Goal: Task Accomplishment & Management: Manage account settings

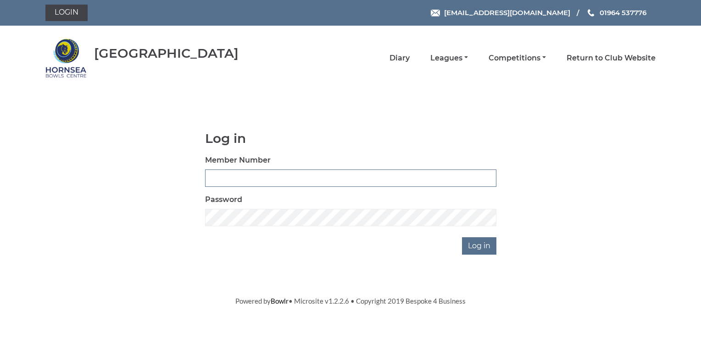
click at [222, 177] on input "Member Number" at bounding box center [350, 178] width 291 height 17
type input "0137"
click at [480, 245] on input "Log in" at bounding box center [479, 246] width 34 height 17
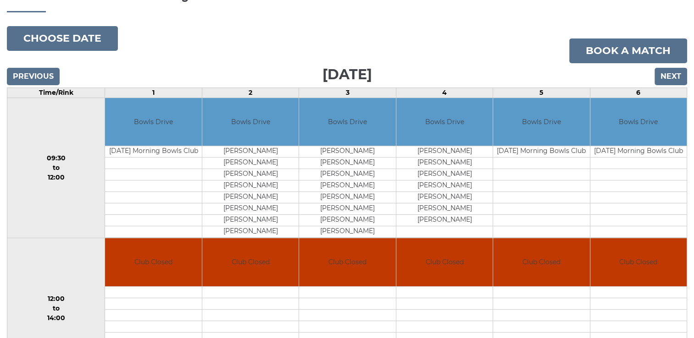
scroll to position [46, 0]
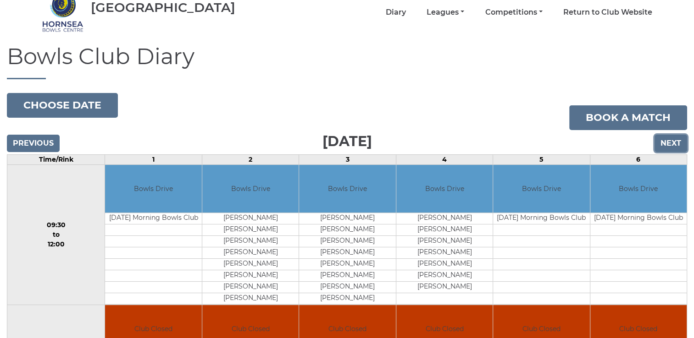
click at [672, 144] on input "Next" at bounding box center [670, 143] width 33 height 17
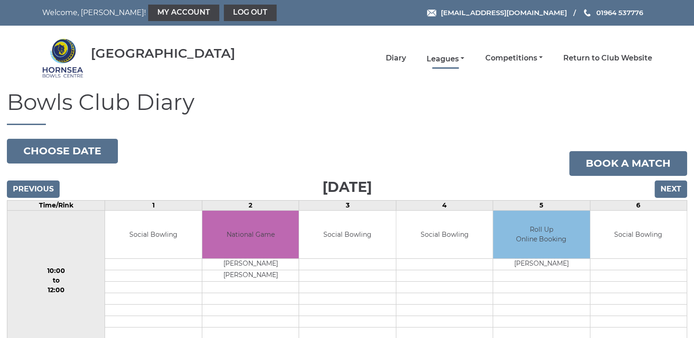
click at [443, 55] on link "Leagues" at bounding box center [446, 59] width 38 height 10
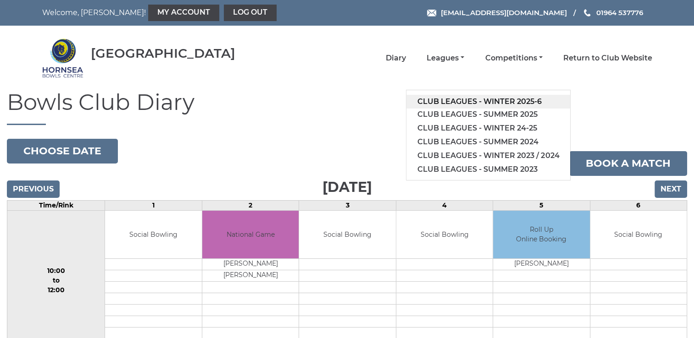
click at [438, 103] on link "Club leagues - Winter 2025-6" at bounding box center [488, 102] width 164 height 14
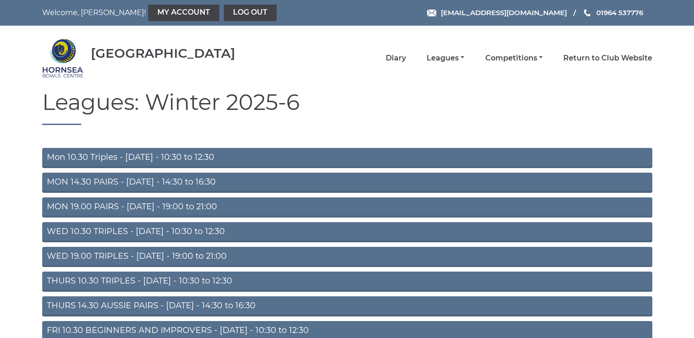
click at [107, 181] on link "MON 14.30 PAIRS - Monday - 14:30 to 16:30" at bounding box center [347, 183] width 610 height 20
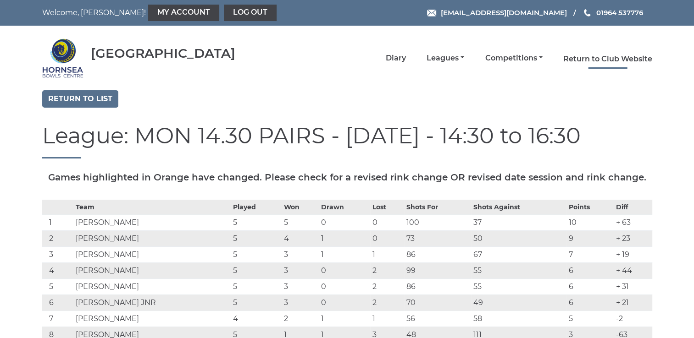
click at [593, 56] on link "Return to Club Website" at bounding box center [607, 59] width 89 height 10
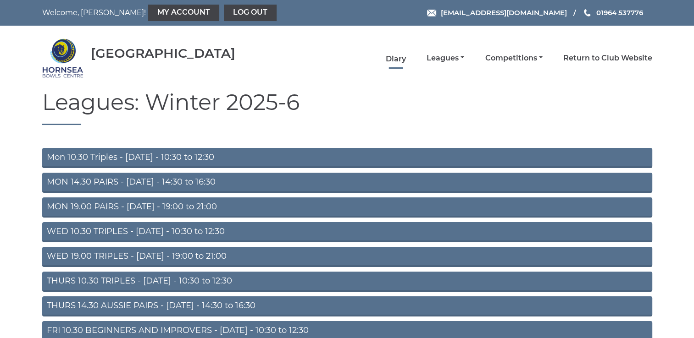
click at [395, 56] on link "Diary" at bounding box center [396, 59] width 20 height 10
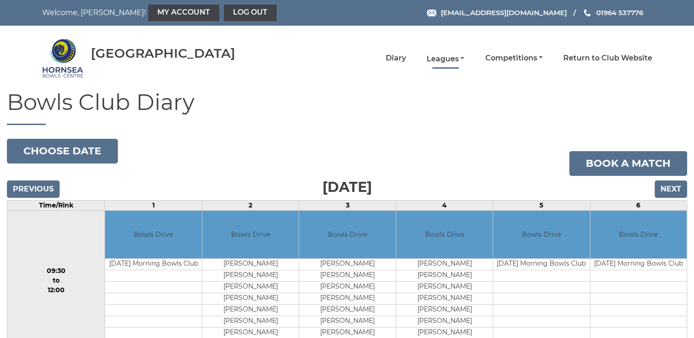
click at [440, 54] on link "Leagues" at bounding box center [446, 59] width 38 height 10
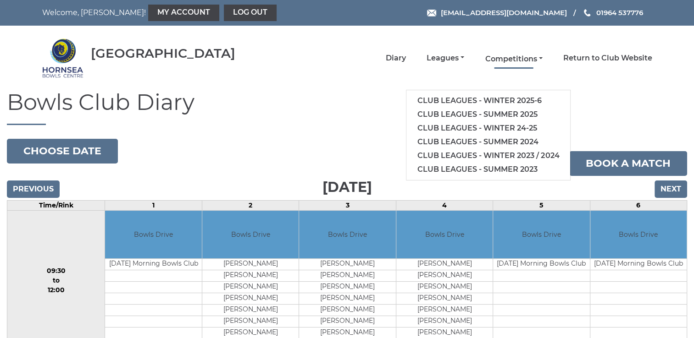
click at [521, 58] on link "Competitions" at bounding box center [513, 59] width 57 height 10
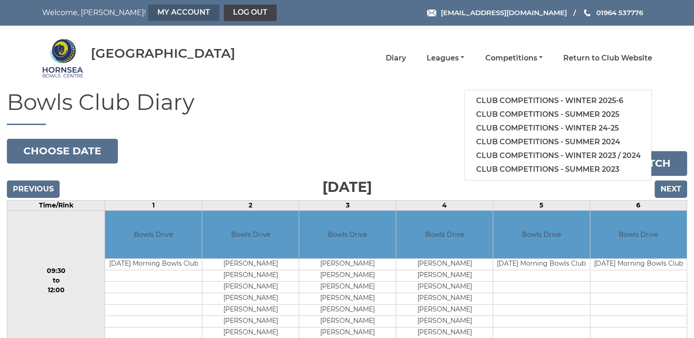
click at [148, 10] on link "My Account" at bounding box center [183, 13] width 71 height 17
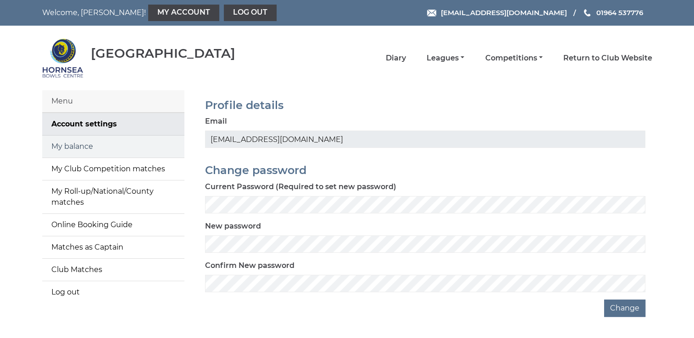
click at [83, 147] on link "My balance" at bounding box center [113, 147] width 142 height 22
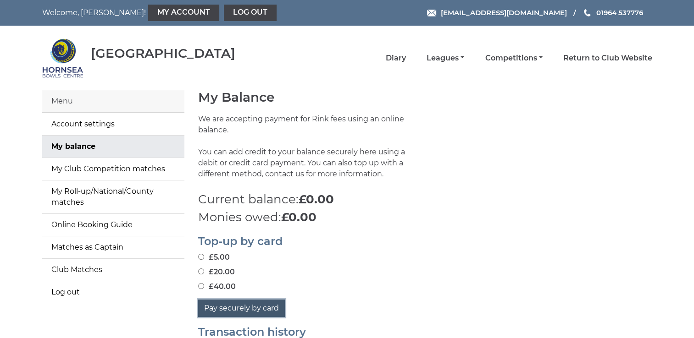
click at [238, 307] on button "Pay securely by card" at bounding box center [241, 308] width 87 height 17
click at [360, 282] on div "£40.00" at bounding box center [425, 287] width 454 height 11
click at [200, 271] on input "£20.00" at bounding box center [201, 272] width 6 height 6
radio input "true"
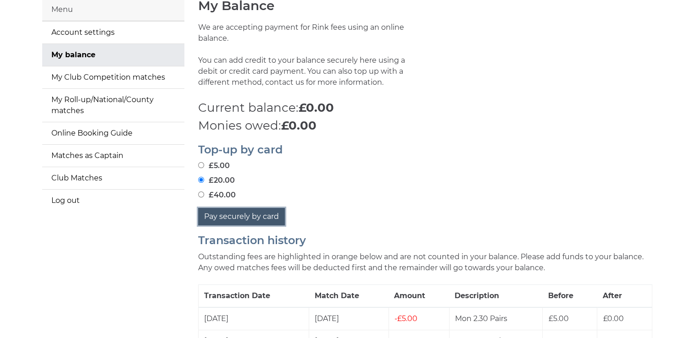
click at [262, 214] on button "Pay securely by card" at bounding box center [241, 216] width 87 height 17
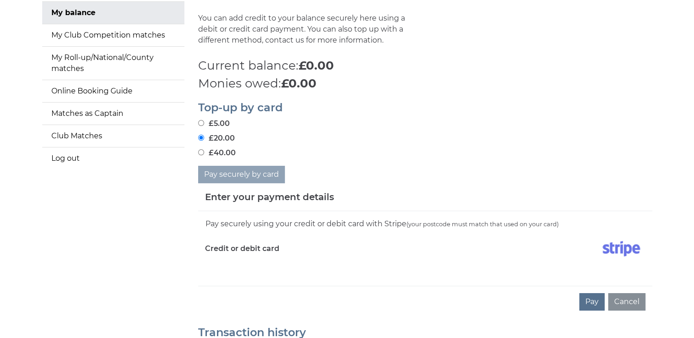
scroll to position [229, 0]
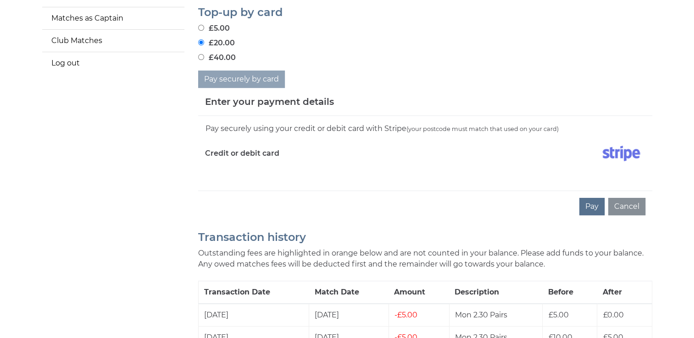
click at [257, 177] on div "Pay securely using your credit or debit card with Stripe (your postcode must ma…" at bounding box center [425, 153] width 454 height 75
click at [218, 180] on div "Pay securely using your credit or debit card with Stripe (your postcode must ma…" at bounding box center [425, 153] width 454 height 75
click at [264, 168] on div "Pay securely using your credit or debit card with Stripe (your postcode must ma…" at bounding box center [425, 153] width 454 height 75
click at [258, 188] on div "Pay securely using your credit or debit card with Stripe (your postcode must ma…" at bounding box center [425, 153] width 454 height 75
click at [218, 188] on div "Pay securely using your credit or debit card with Stripe (your postcode must ma…" at bounding box center [425, 153] width 454 height 75
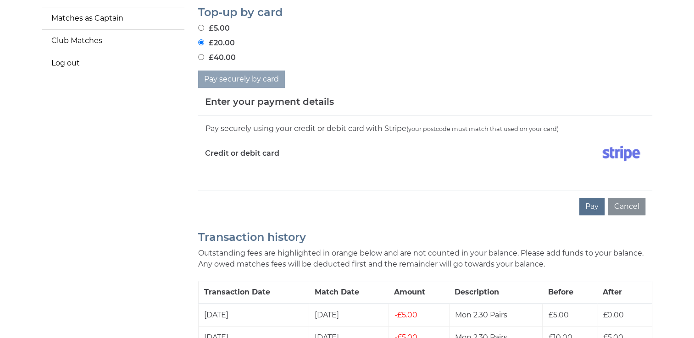
click at [218, 188] on div "Pay securely using your credit or debit card with Stripe (your postcode must ma…" at bounding box center [425, 153] width 454 height 75
click at [220, 184] on div "Pay securely using your credit or debit card with Stripe (your postcode must ma…" at bounding box center [425, 153] width 454 height 75
click at [215, 199] on div "Pay Cancel" at bounding box center [425, 207] width 454 height 32
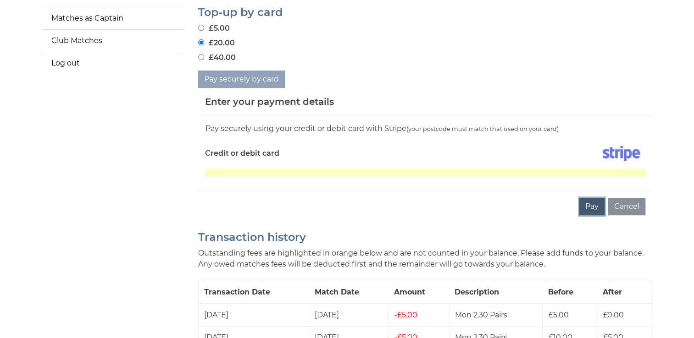
click at [591, 204] on button "Pay" at bounding box center [591, 206] width 25 height 17
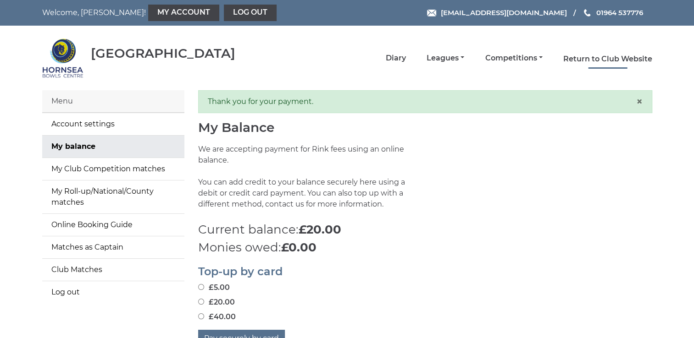
click at [587, 56] on link "Return to Club Website" at bounding box center [607, 59] width 89 height 10
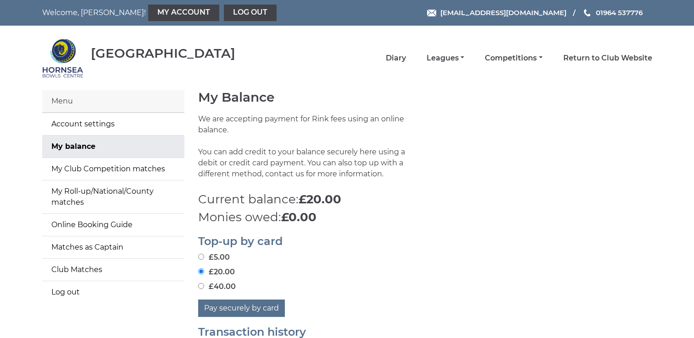
scroll to position [229, 0]
